Goal: Transaction & Acquisition: Purchase product/service

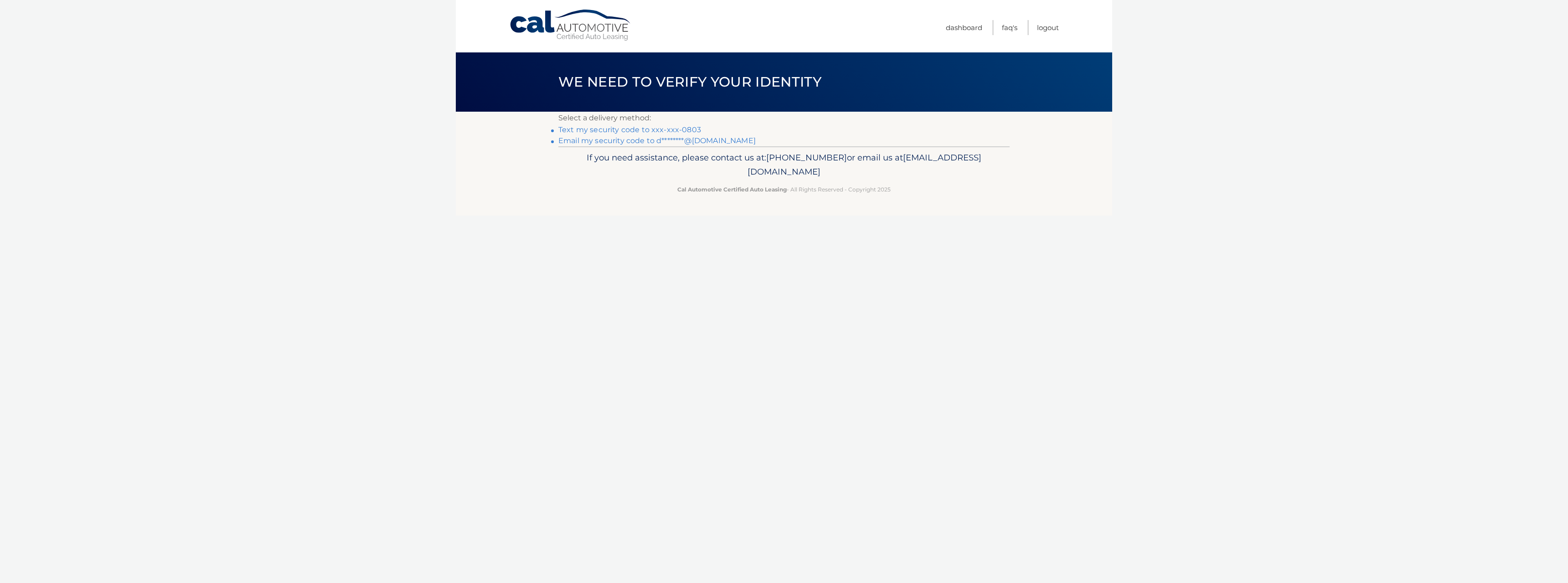
click at [639, 131] on link "Text my security code to xxx-xxx-0803" at bounding box center [630, 129] width 143 height 8
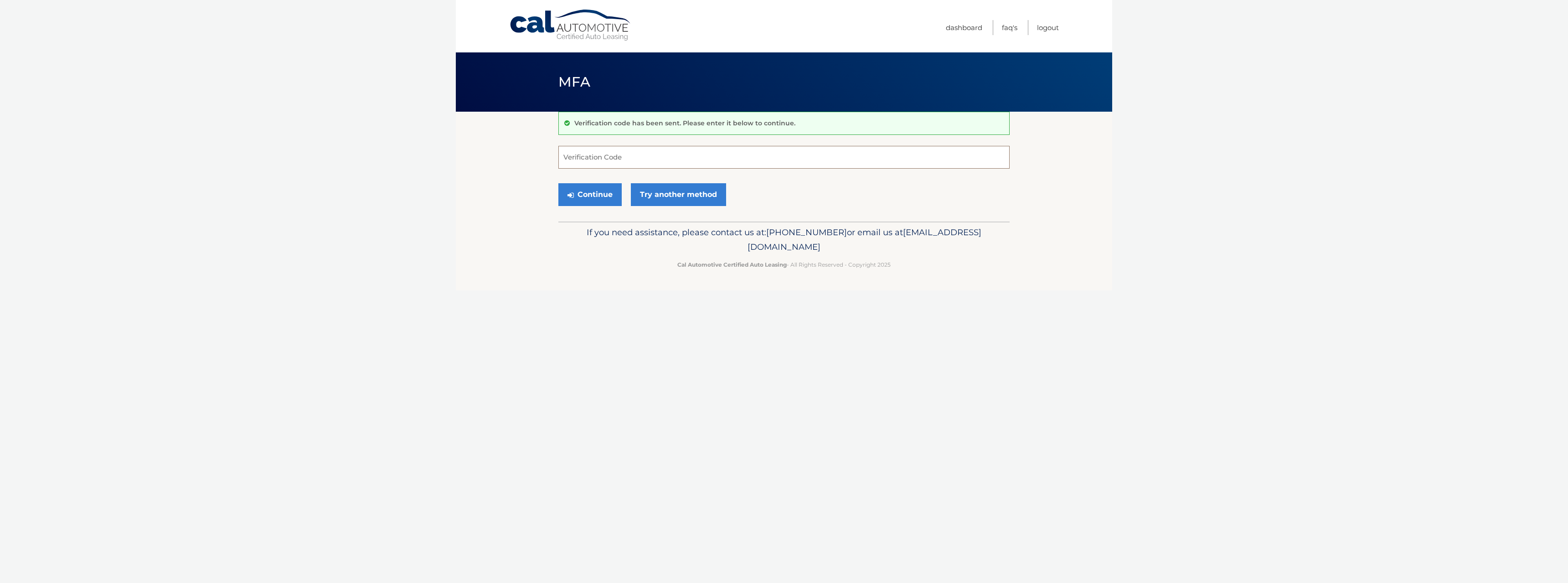
click at [591, 159] on input "Verification Code" at bounding box center [784, 157] width 451 height 23
type input "270131"
click at [559, 183] on button "Continue" at bounding box center [590, 194] width 63 height 23
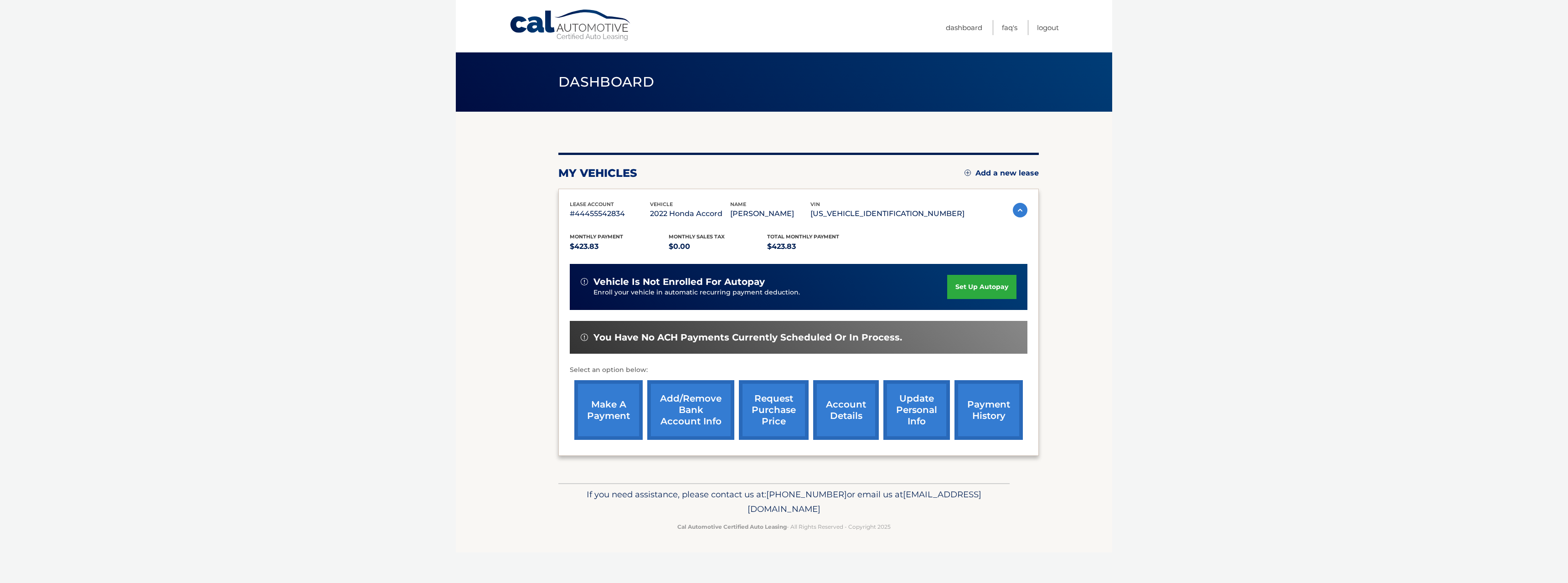
click at [593, 416] on link "make a payment" at bounding box center [608, 410] width 68 height 59
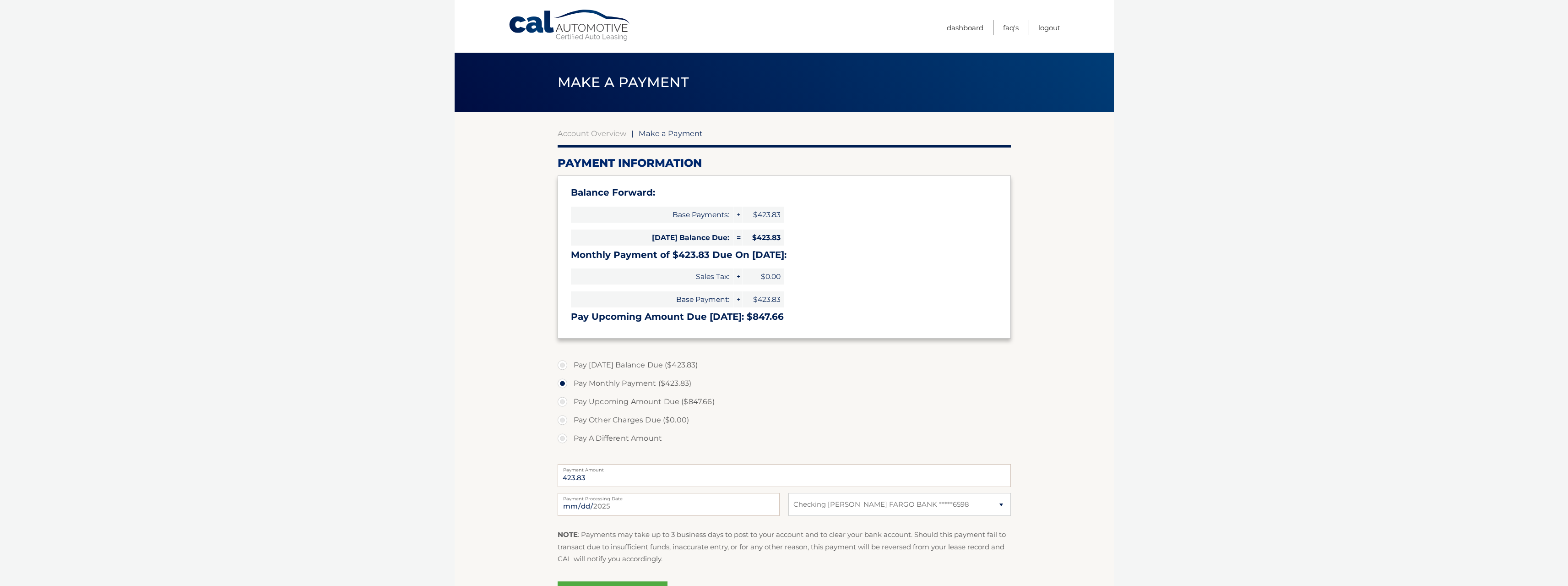
select select "NDY5YTEyN2ItZGQ0OC00MTIwLWE1OTctZTM4Mjc4NGYwZDlh"
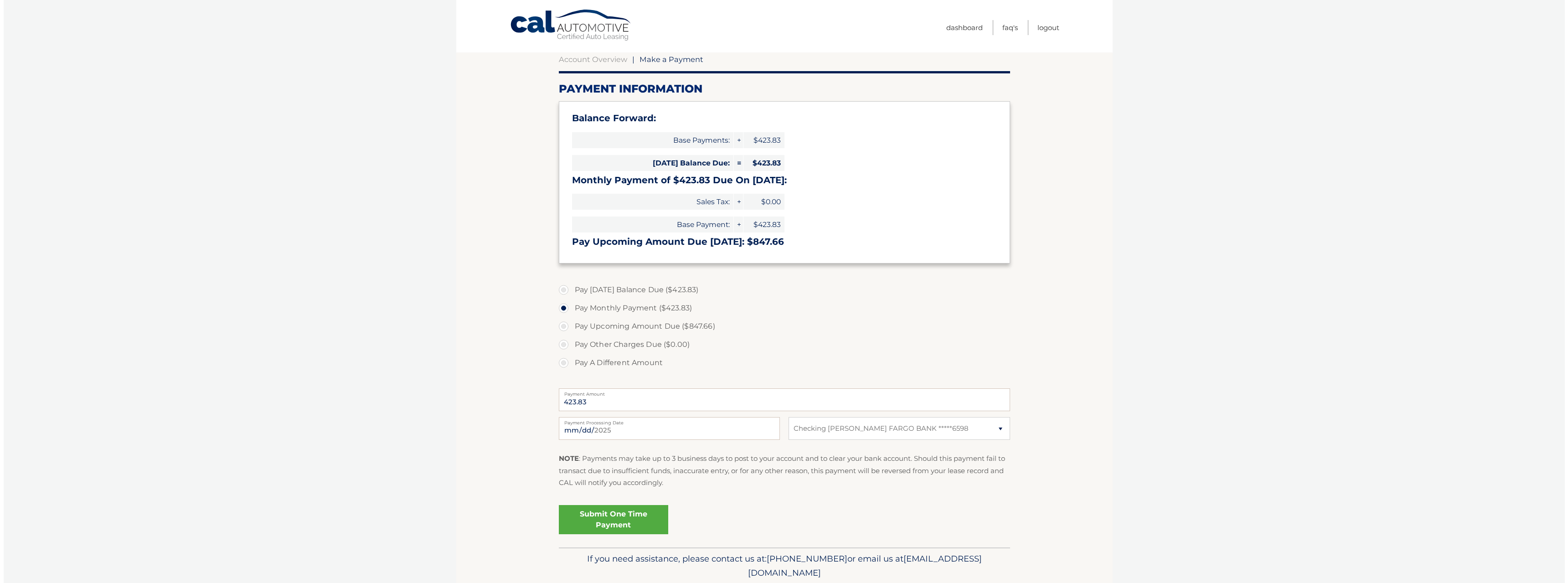
scroll to position [91, 0]
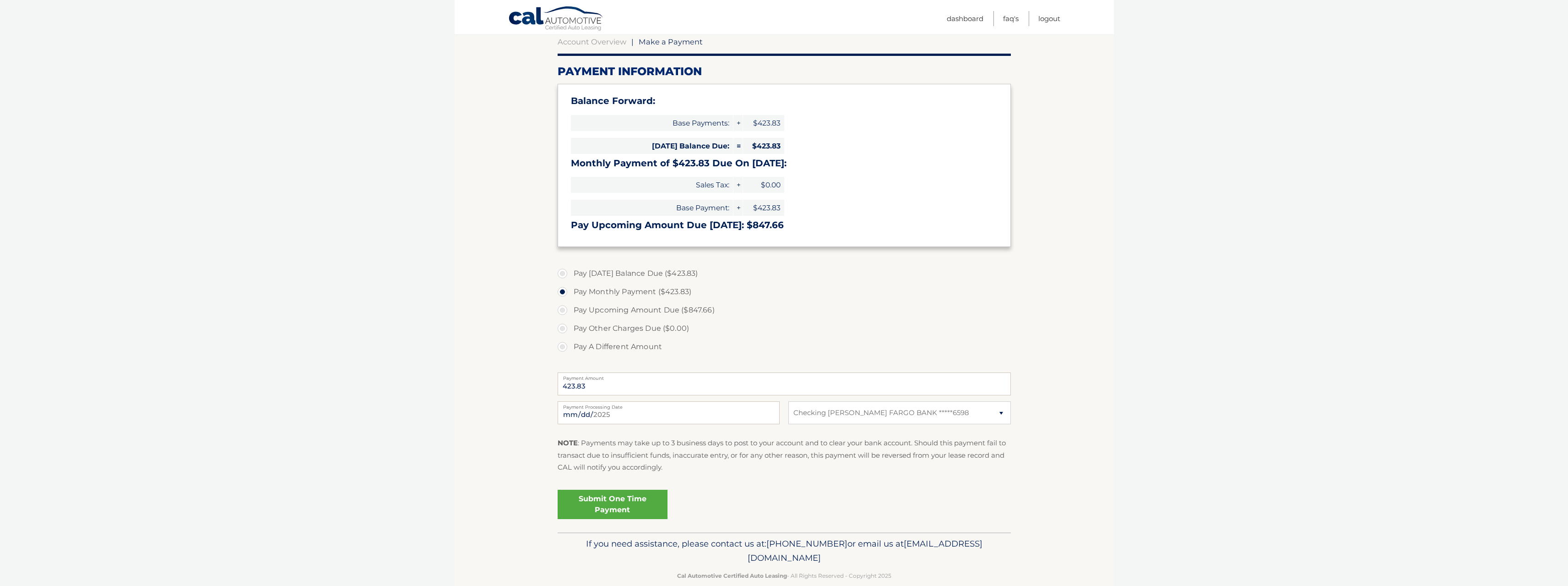
click at [600, 498] on link "Submit One Time Payment" at bounding box center [612, 504] width 110 height 29
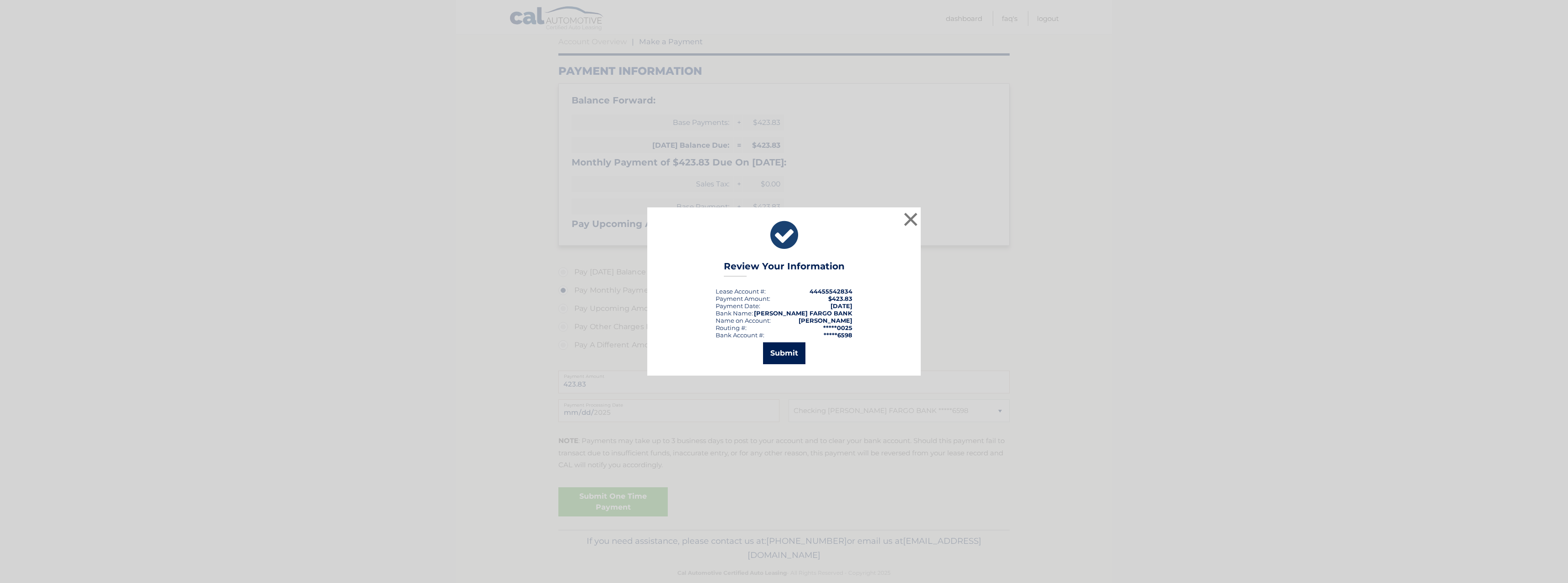
click at [783, 358] on button "Submit" at bounding box center [785, 353] width 43 height 22
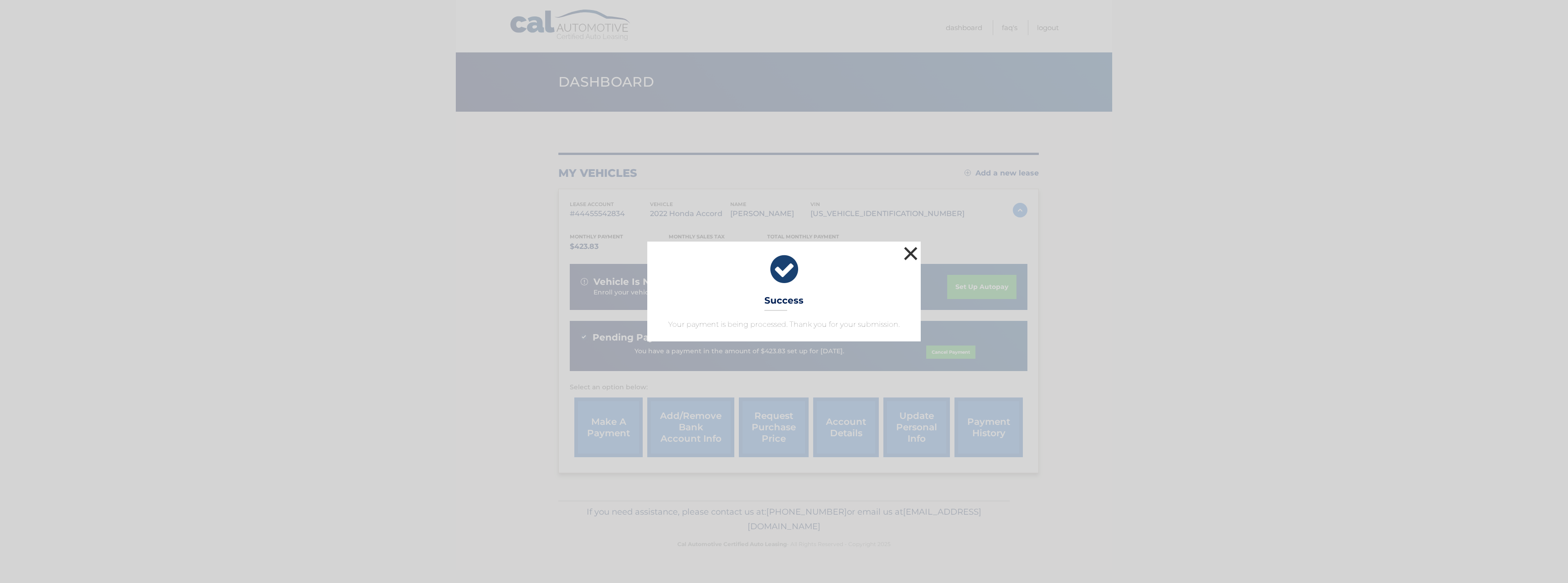
click at [916, 256] on button "×" at bounding box center [911, 253] width 18 height 18
